Goal: Book appointment/travel/reservation

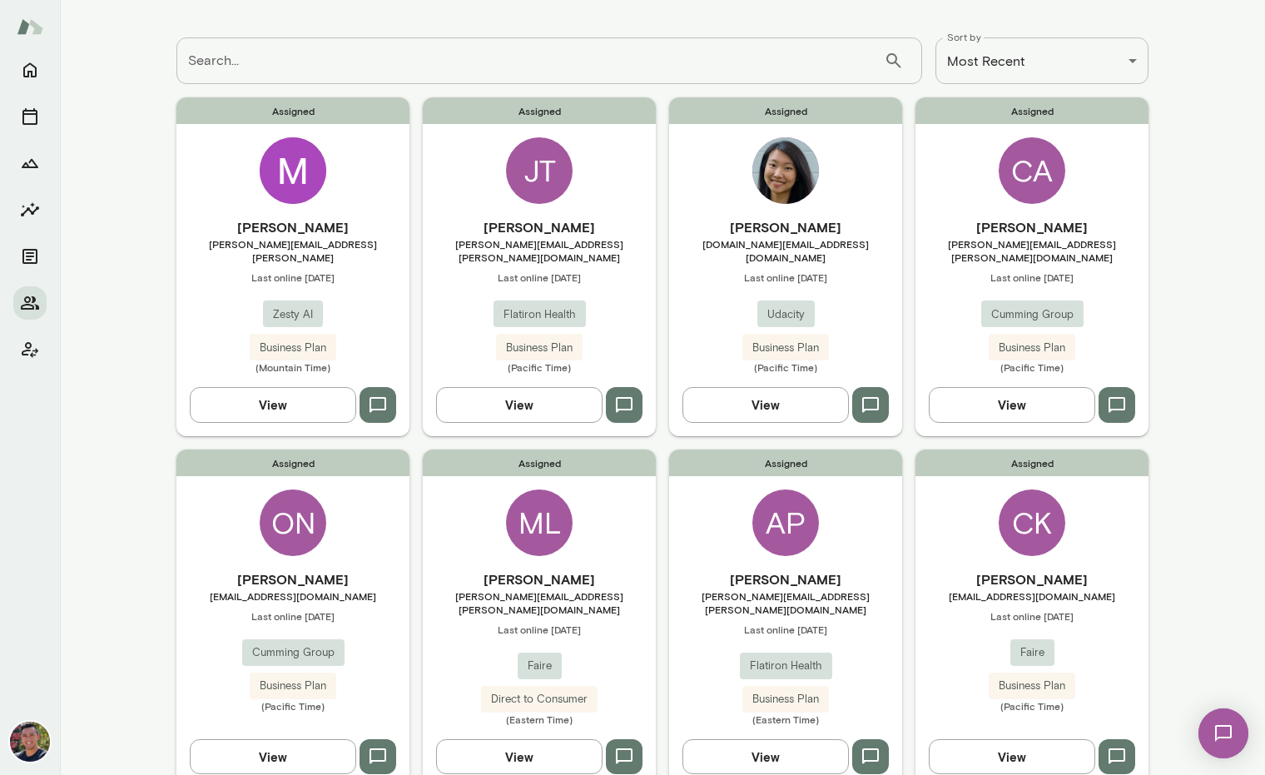
scroll to position [53, 0]
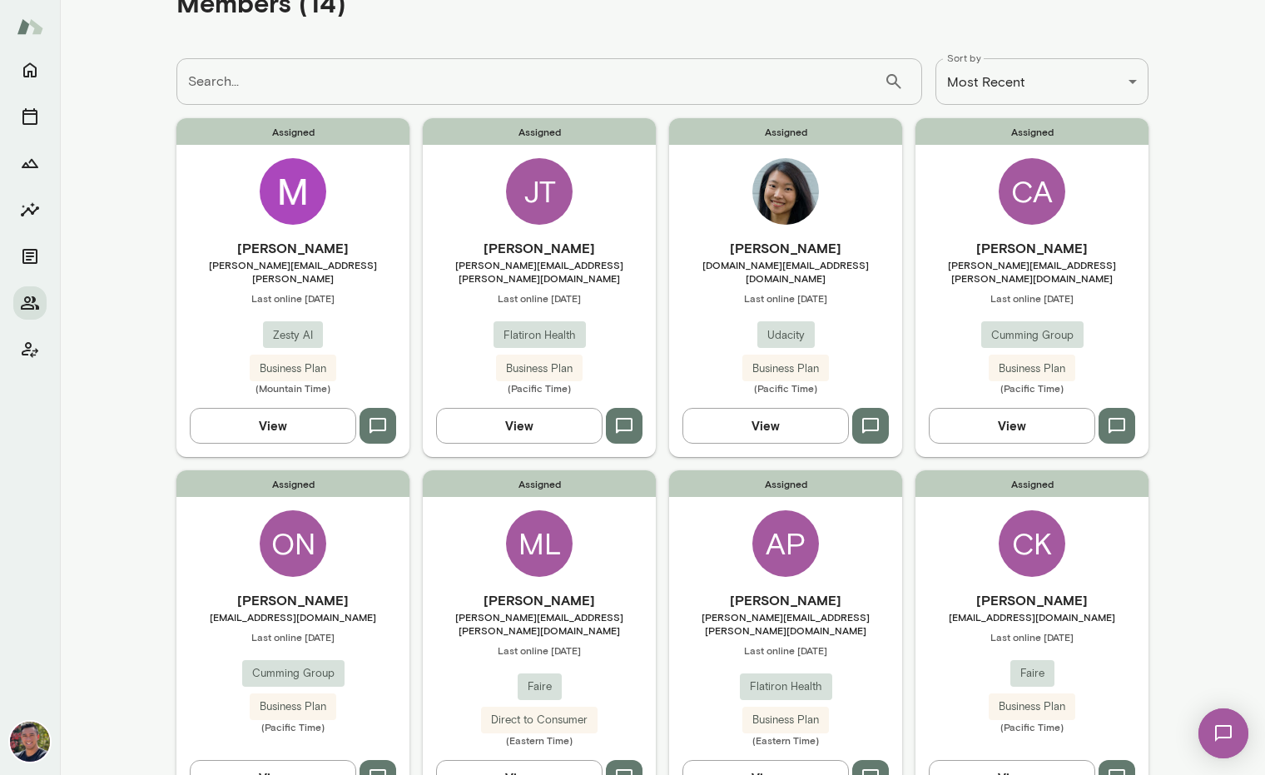
click at [1216, 752] on img at bounding box center [1223, 733] width 68 height 68
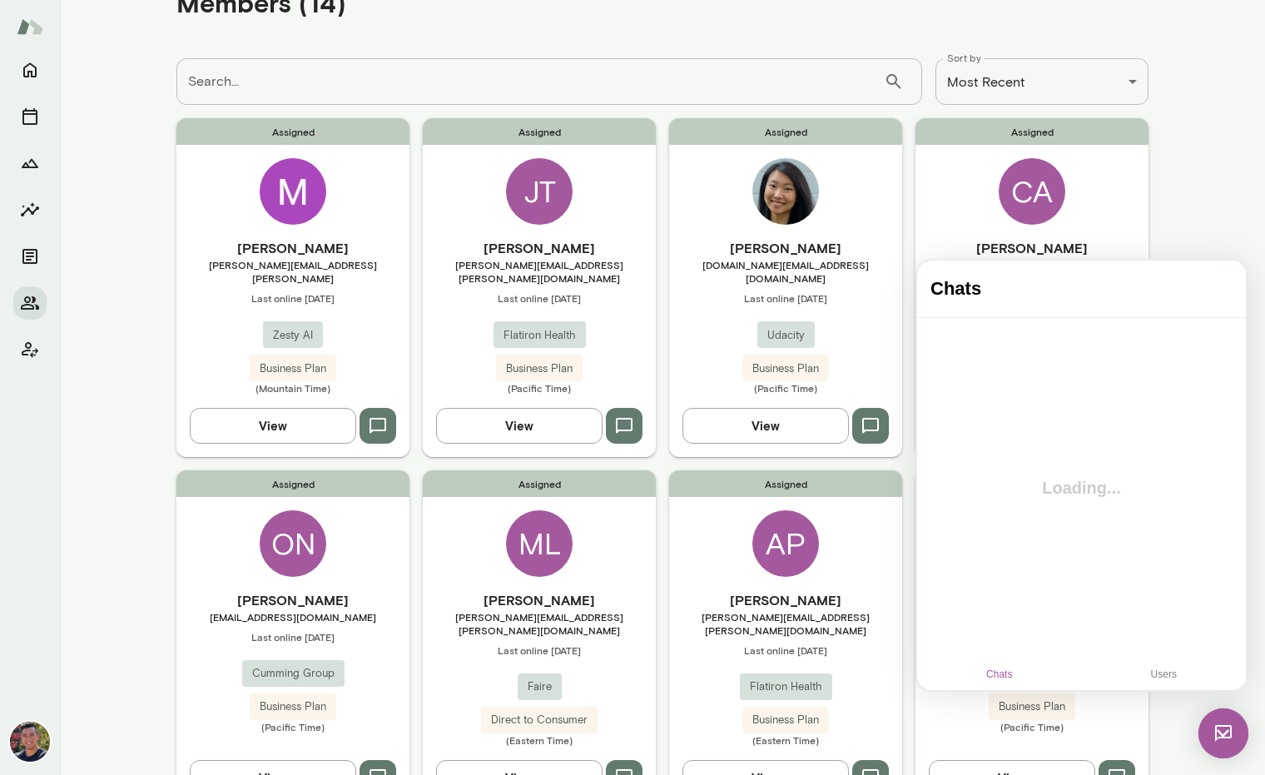
scroll to position [0, 0]
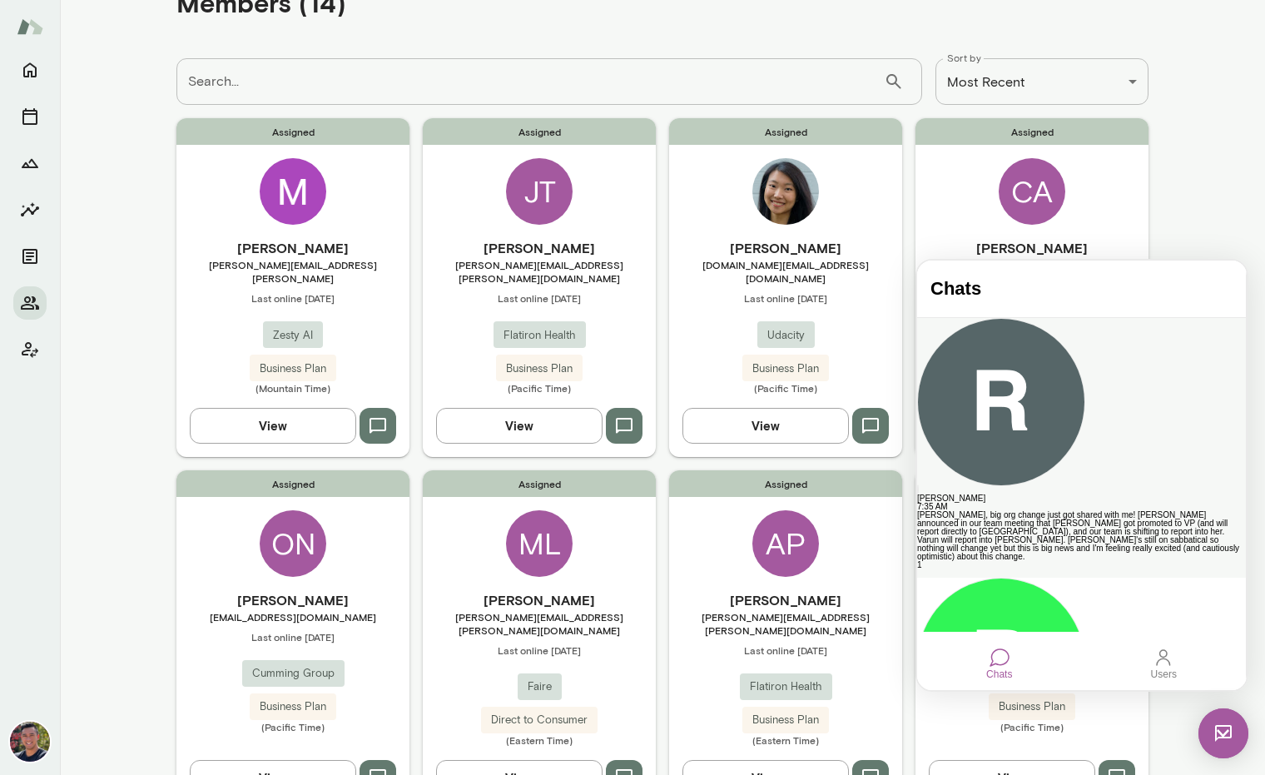
click at [1034, 511] on div "[PERSON_NAME], big org change just got shared with me! [PERSON_NAME] announced …" at bounding box center [1081, 536] width 329 height 50
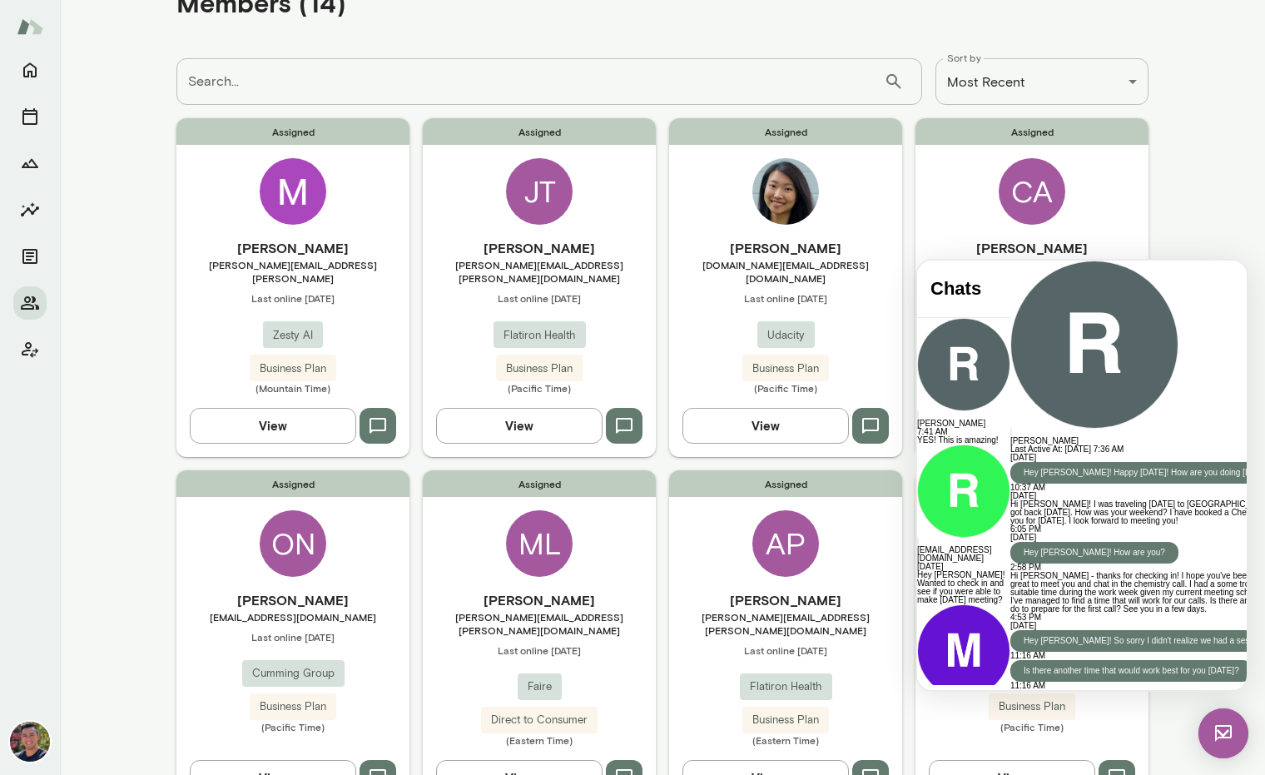
scroll to position [2131, 0]
click at [1193, 140] on main "**********" at bounding box center [662, 387] width 1205 height 775
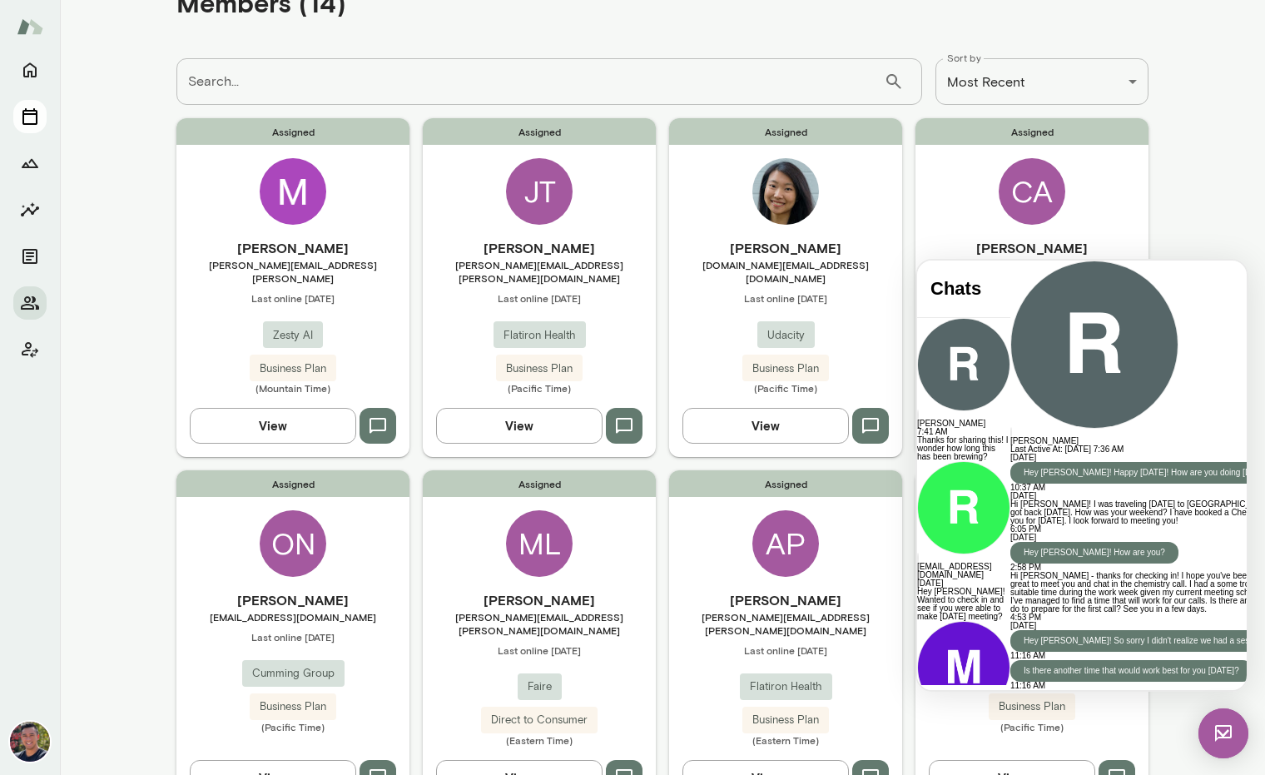
click at [29, 116] on icon "Sessions" at bounding box center [30, 117] width 20 height 20
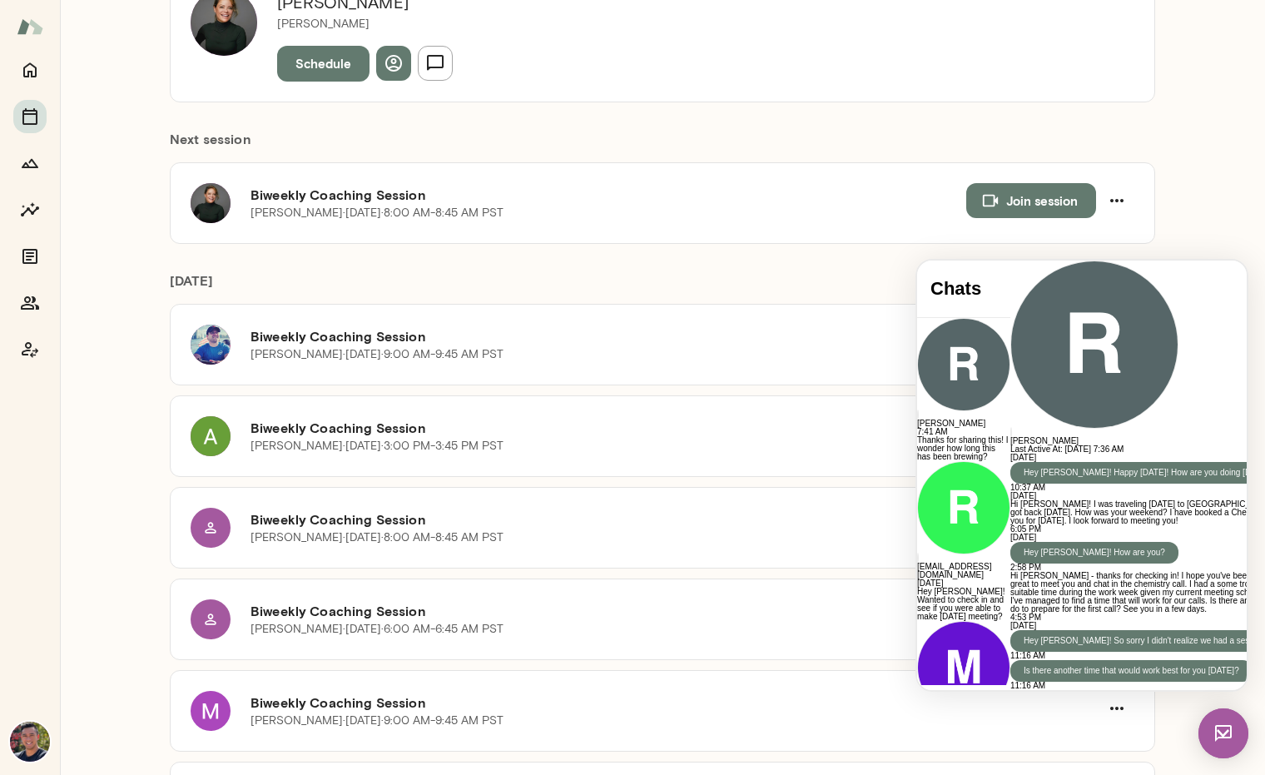
scroll to position [260, 0]
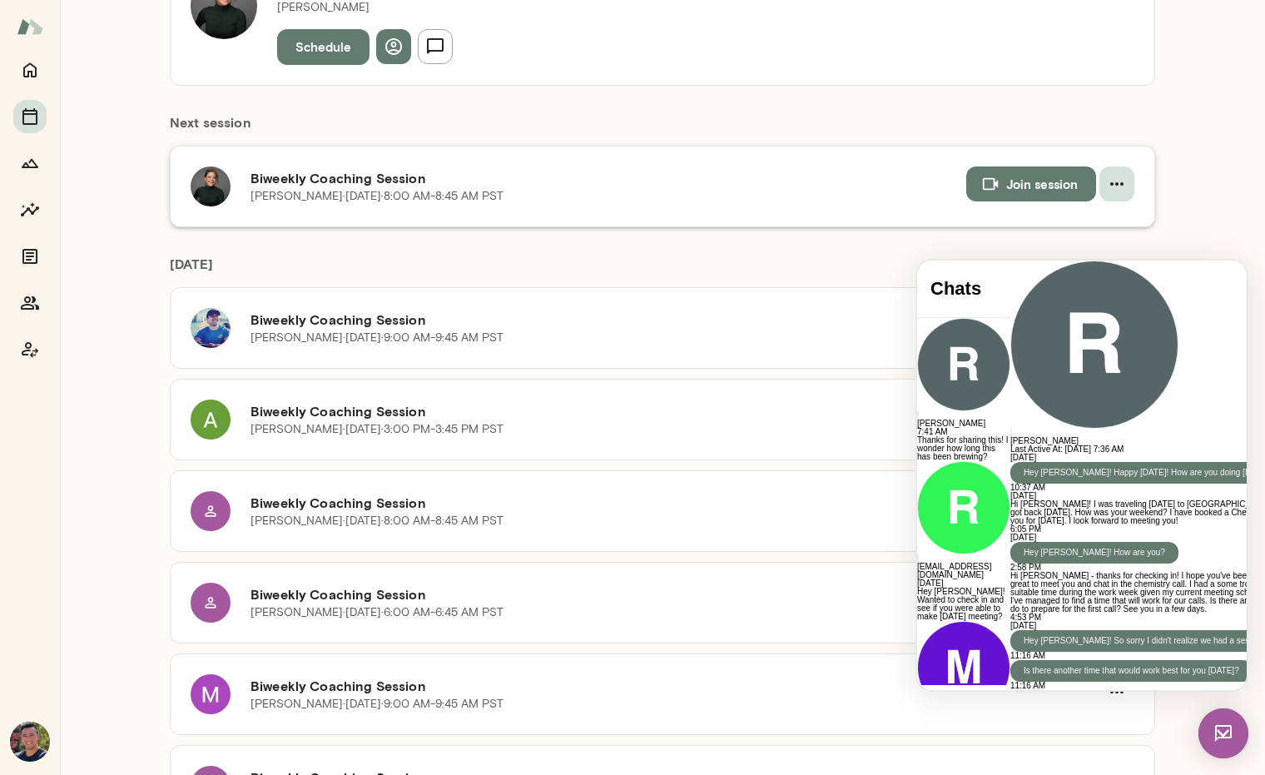
click at [1116, 183] on icon "button" at bounding box center [1116, 183] width 13 height 3
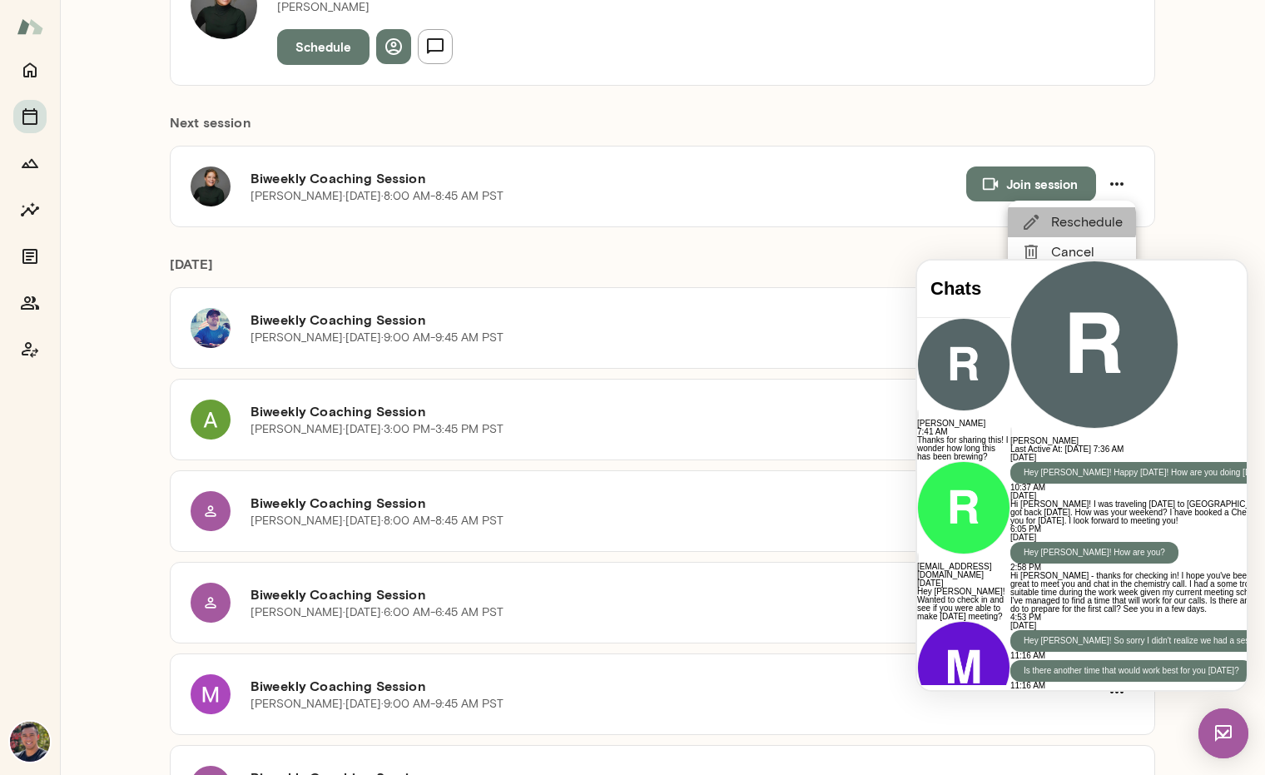
click at [1063, 223] on span "Reschedule" at bounding box center [1087, 222] width 72 height 20
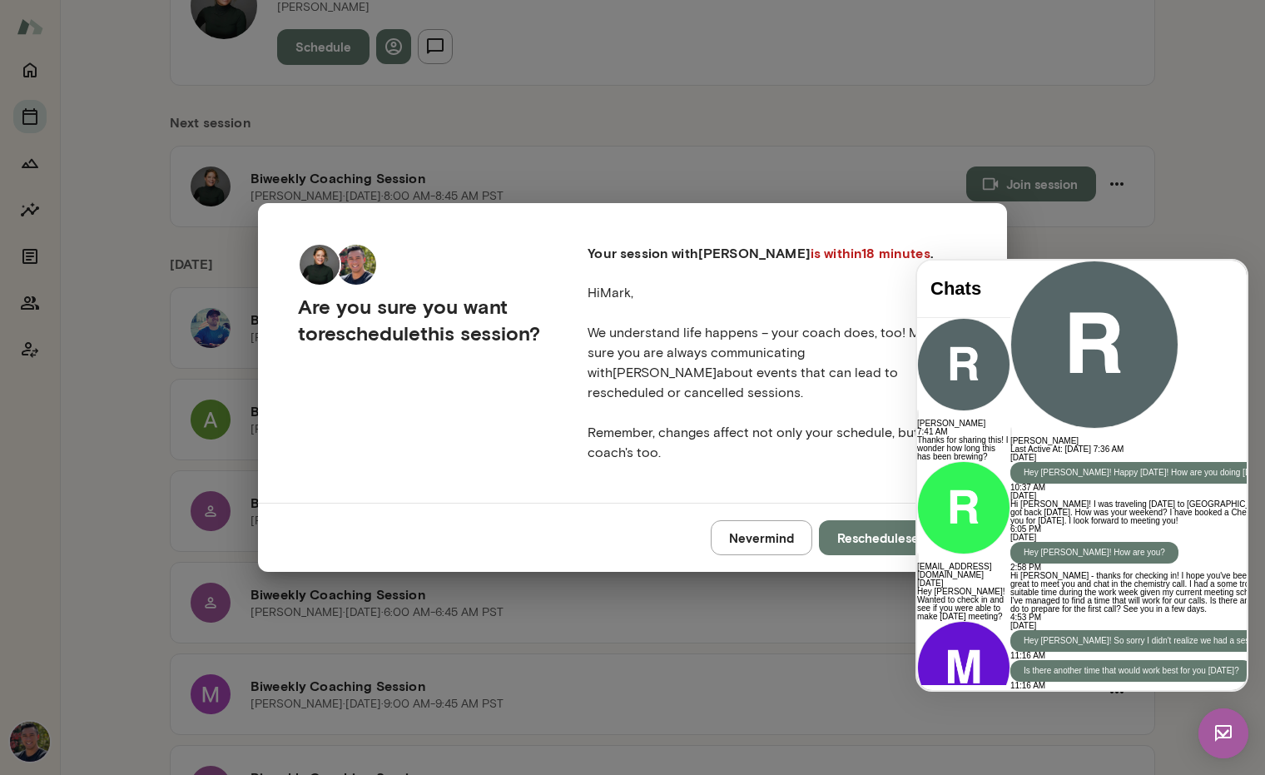
click at [1054, 228] on div "Are you sure you want to reschedule this session? Your session with [PERSON_NAM…" at bounding box center [632, 387] width 1265 height 775
click at [875, 520] on button "Reschedule session" at bounding box center [893, 537] width 148 height 35
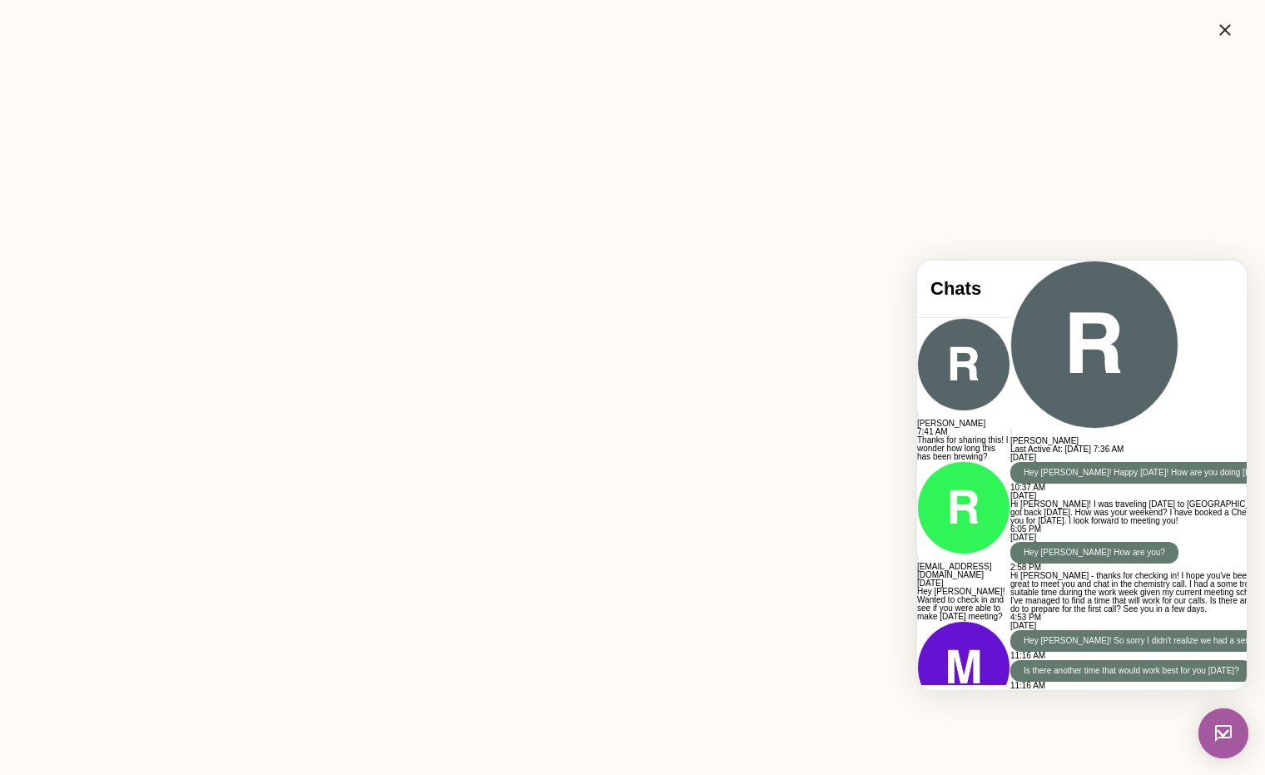
scroll to position [0, 0]
click at [1230, 29] on icon "button" at bounding box center [1225, 30] width 20 height 20
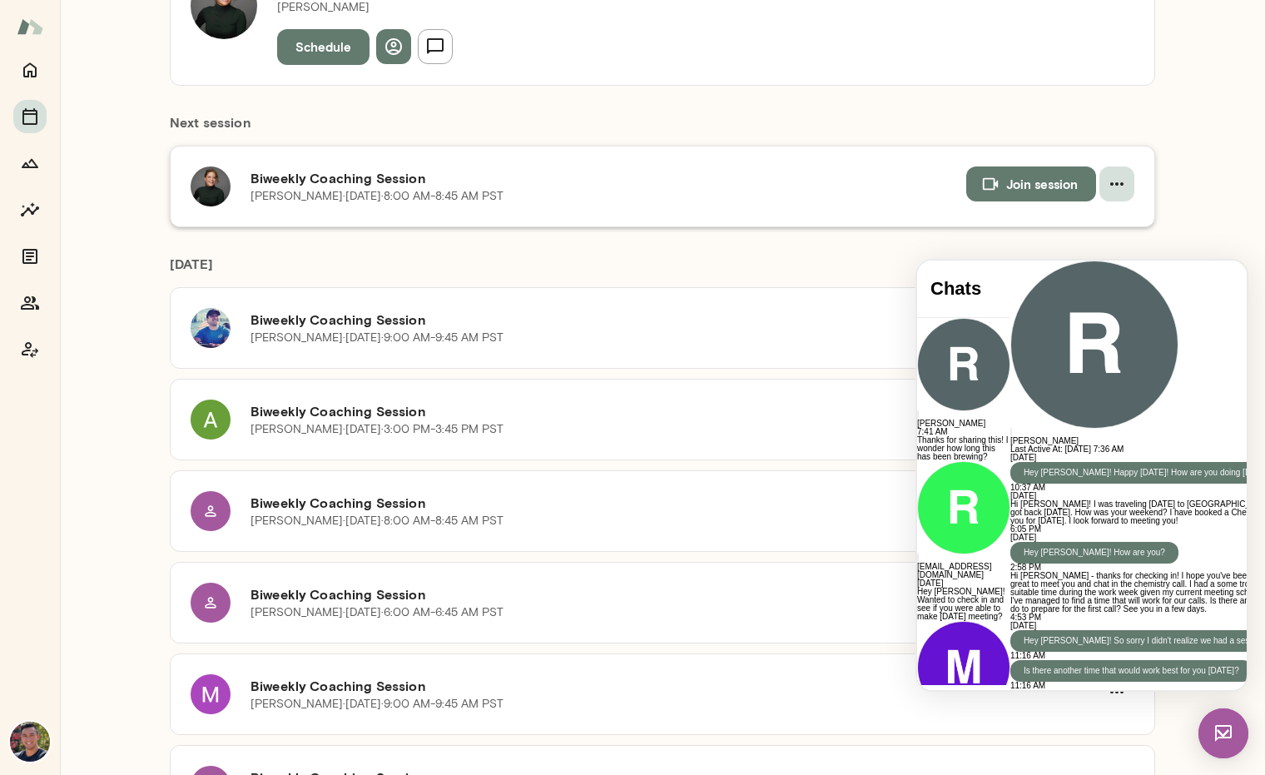
click at [1115, 187] on icon "button" at bounding box center [1117, 184] width 20 height 20
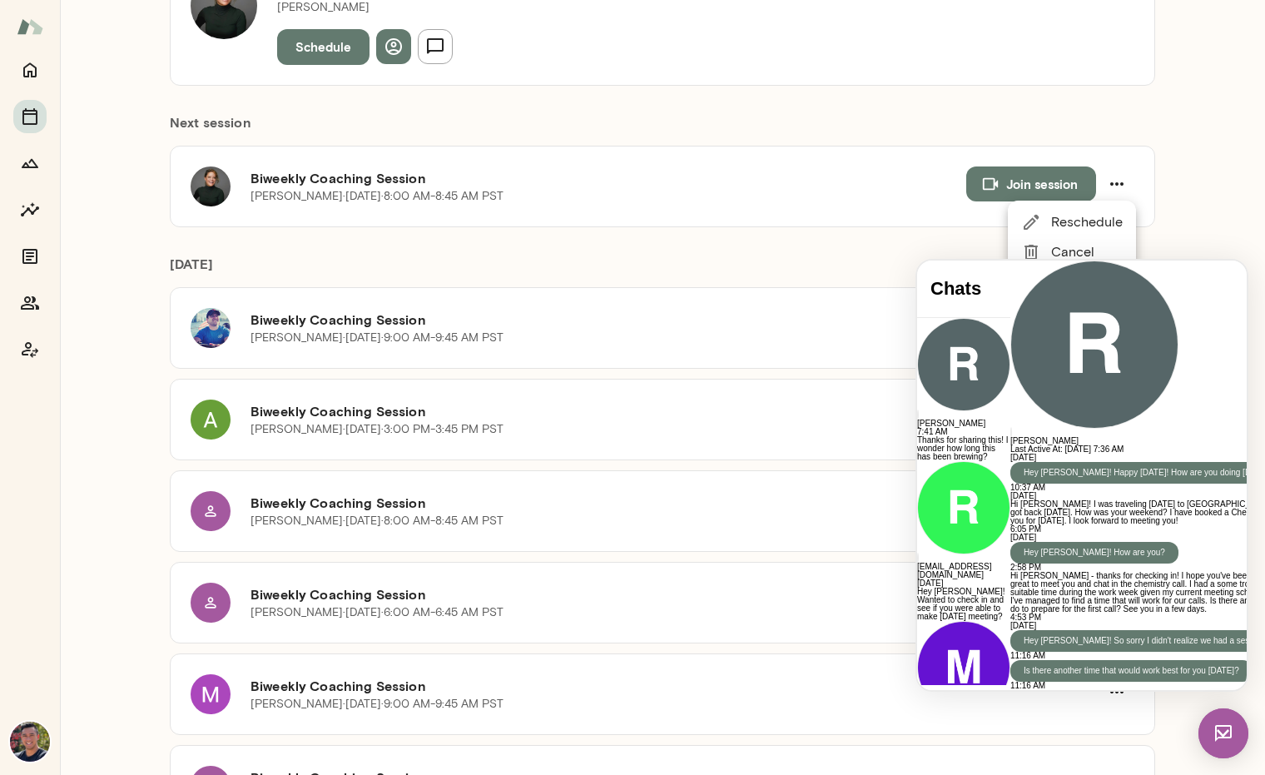
click at [1078, 244] on span "Cancel" at bounding box center [1087, 252] width 72 height 20
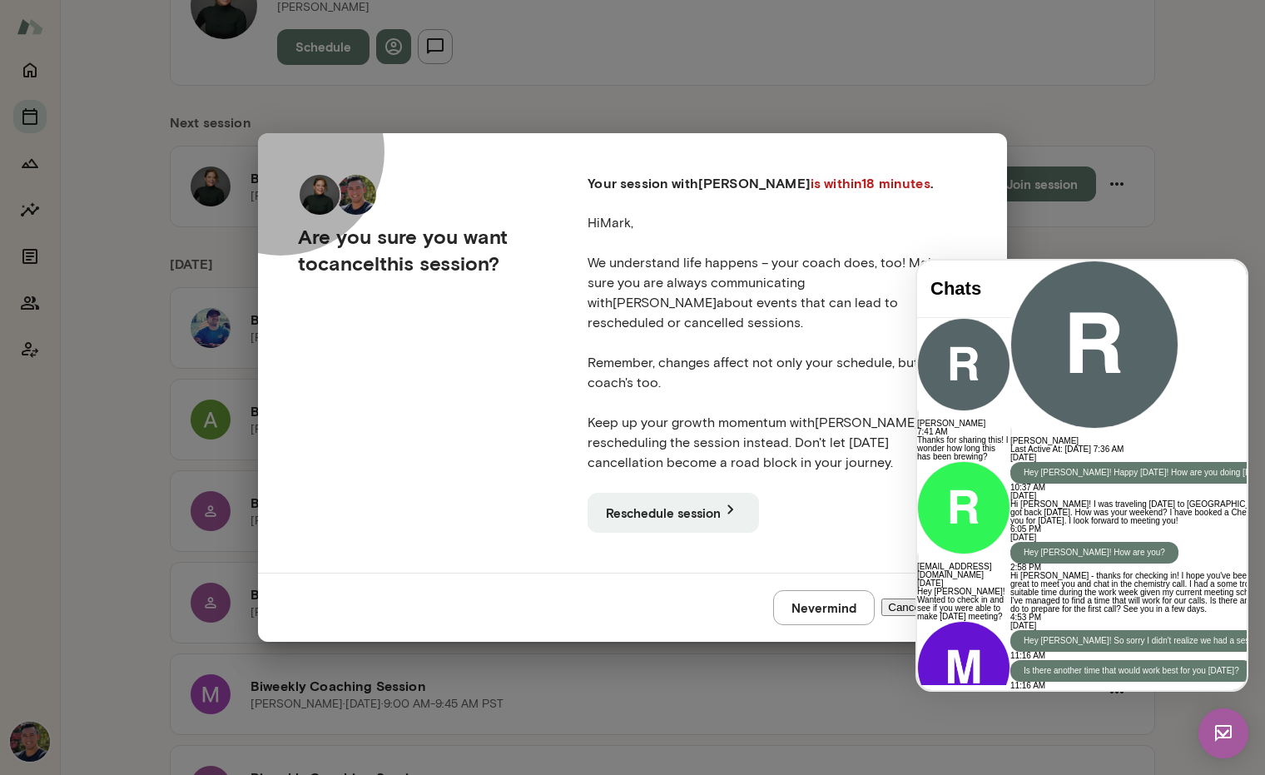
click at [881, 598] on button "Cancel session" at bounding box center [924, 606] width 86 height 17
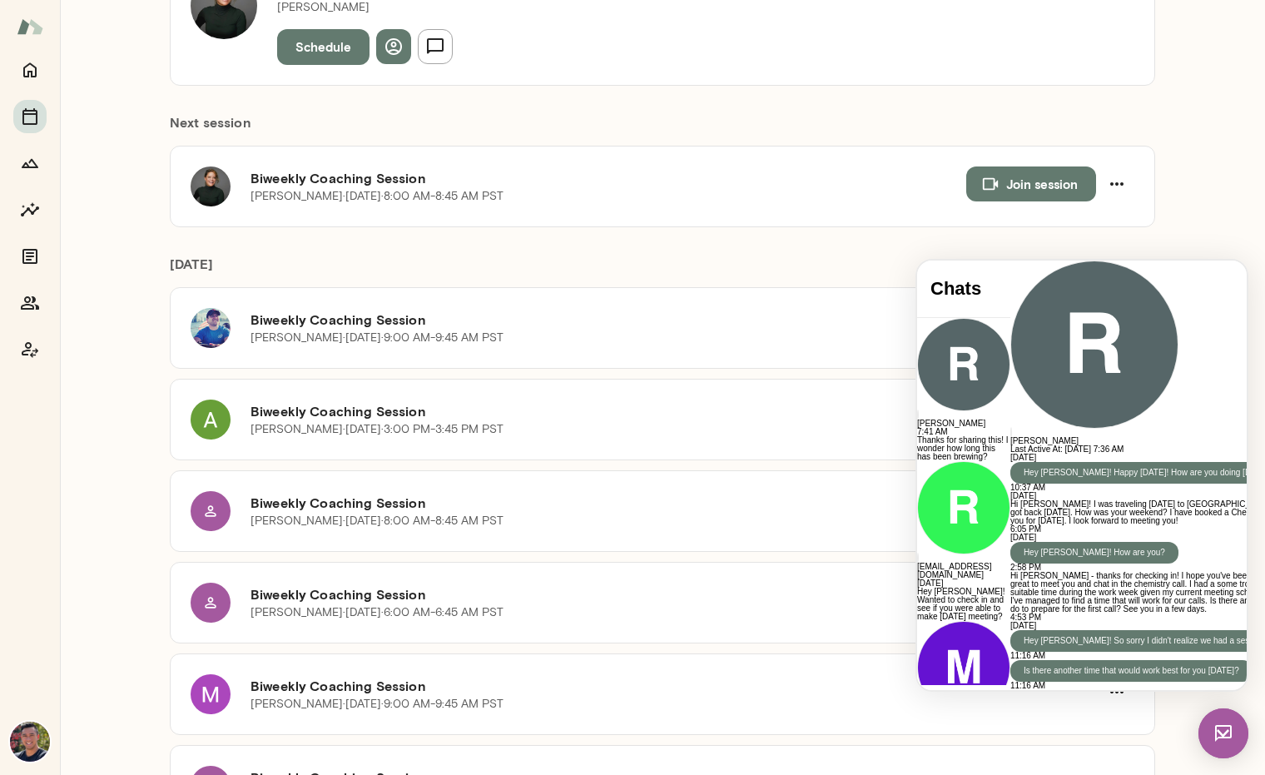
click at [865, 596] on h6 "Biweekly Coaching Session" at bounding box center [674, 594] width 849 height 20
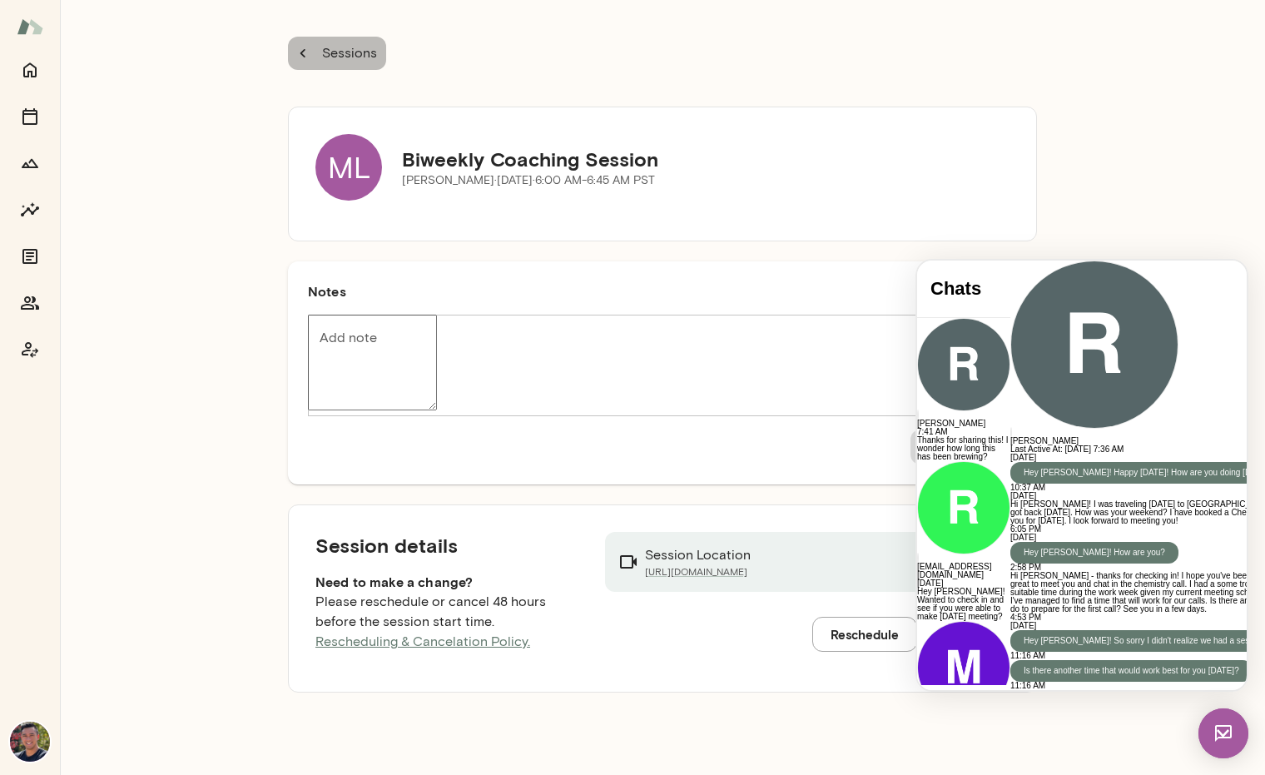
click at [312, 52] on button "Sessions" at bounding box center [337, 53] width 98 height 33
